Goal: Navigation & Orientation: Find specific page/section

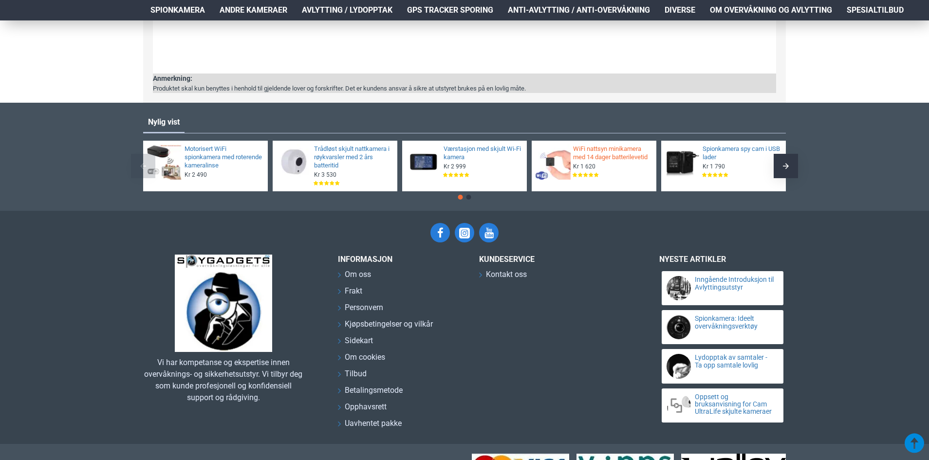
scroll to position [1276, 0]
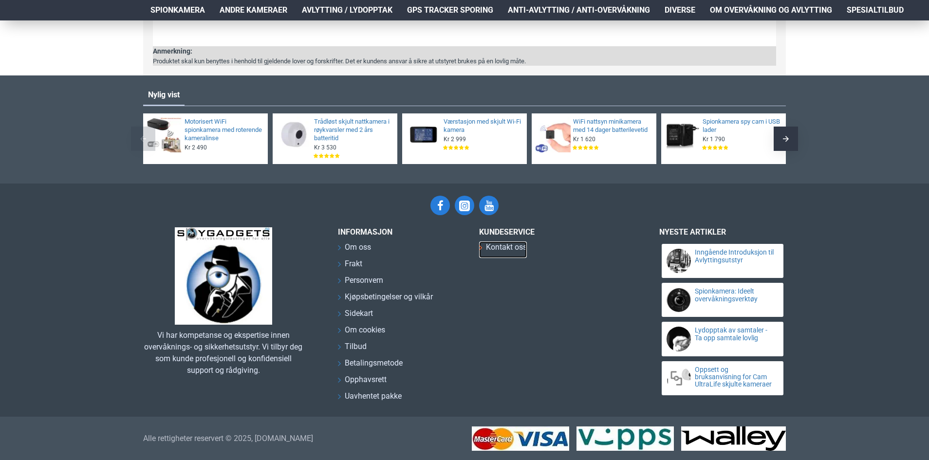
click at [509, 247] on span "Kontakt oss" at bounding box center [506, 248] width 41 height 12
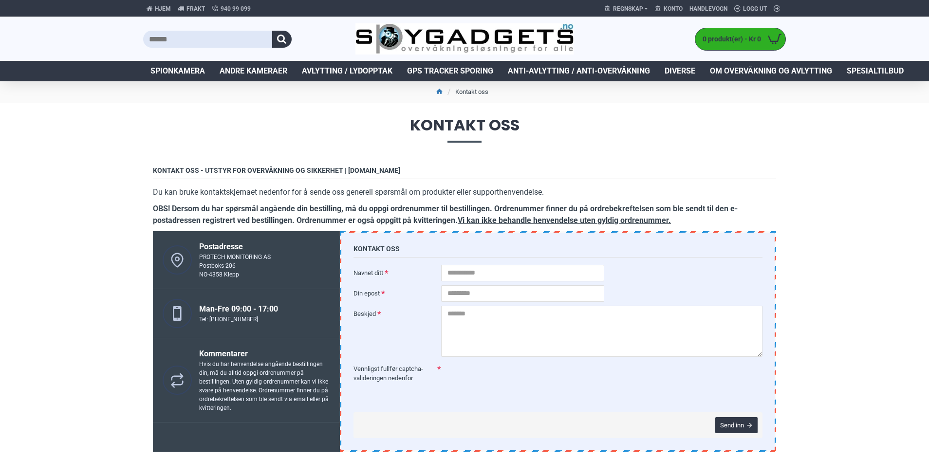
click at [173, 71] on span "Spionkamera" at bounding box center [177, 71] width 55 height 12
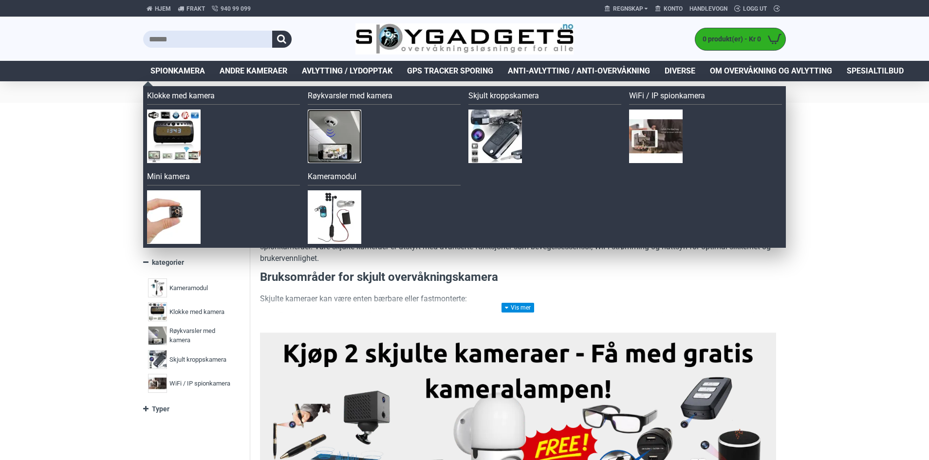
click at [328, 131] on img at bounding box center [335, 137] width 54 height 54
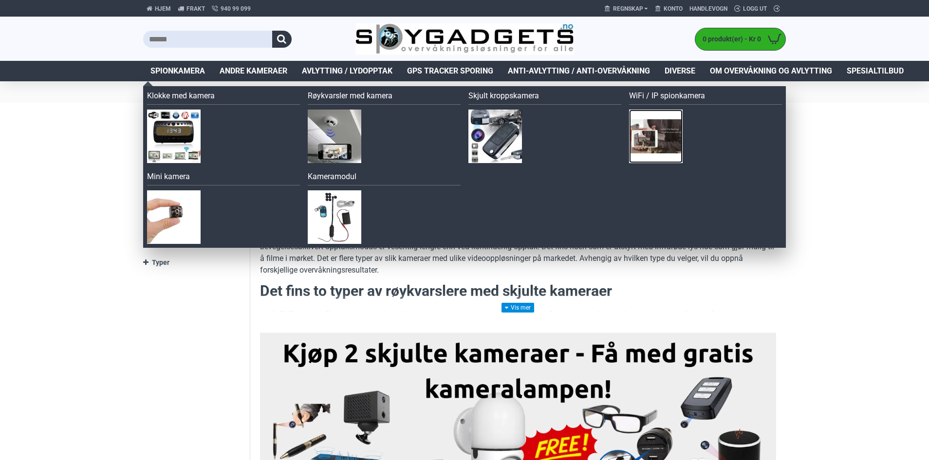
click at [658, 142] on img at bounding box center [656, 137] width 54 height 54
